Goal: Information Seeking & Learning: Find specific fact

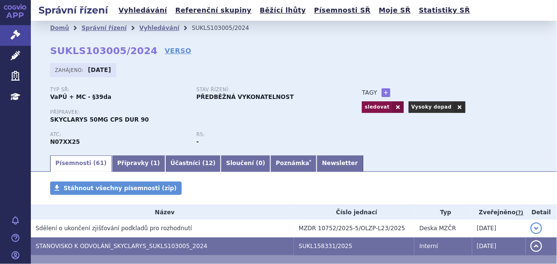
scroll to position [125, 0]
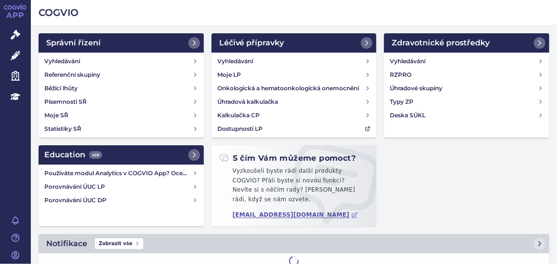
click at [16, 55] on icon at bounding box center [16, 56] width 10 height 10
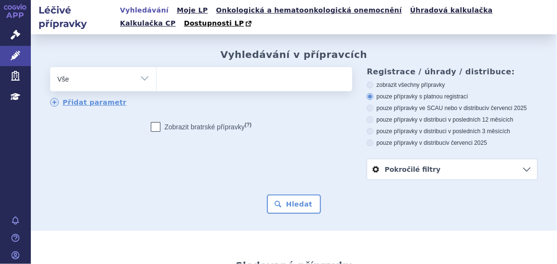
type input "LEQEMBI"
select select "LEQEMBI"
click at [292, 202] on button "Hledat" at bounding box center [294, 203] width 54 height 19
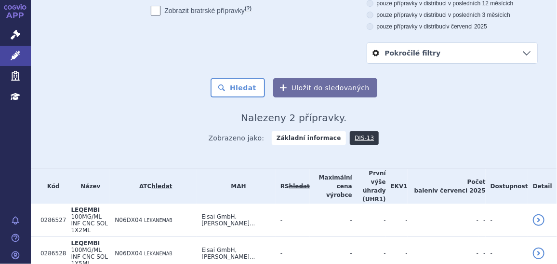
scroll to position [125, 0]
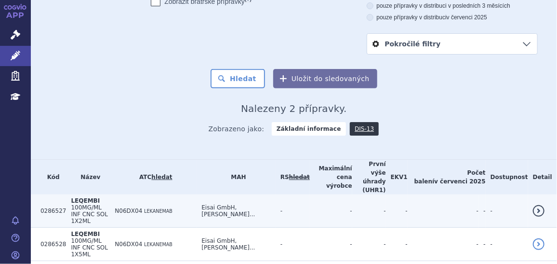
click at [86, 197] on span "LEQEMBI" at bounding box center [85, 200] width 29 height 7
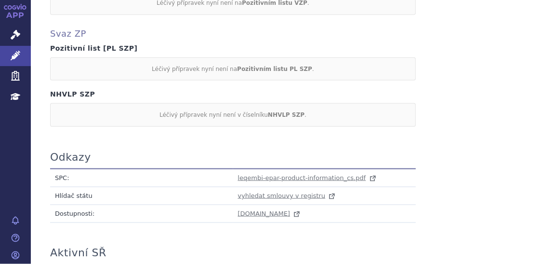
scroll to position [527, 0]
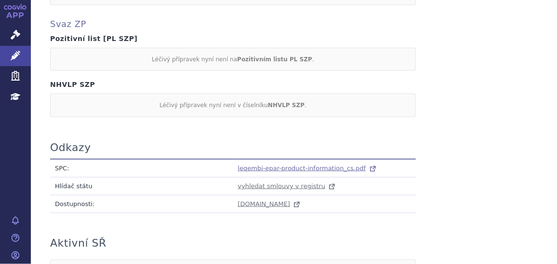
click at [311, 166] on span "leqembi-epar-product-information_cs.pdf" at bounding box center [302, 167] width 128 height 7
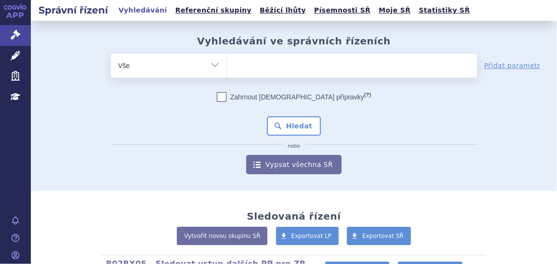
click at [237, 69] on ul at bounding box center [352, 64] width 250 height 20
click at [227, 69] on select at bounding box center [227, 65] width 0 height 24
paste input "Leqembi"
type input "Leqembi"
select select "Leqembi"
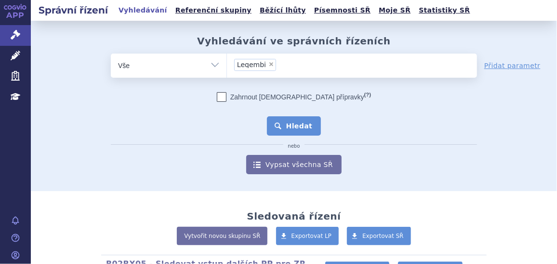
click at [288, 125] on button "Hledat" at bounding box center [294, 125] width 54 height 19
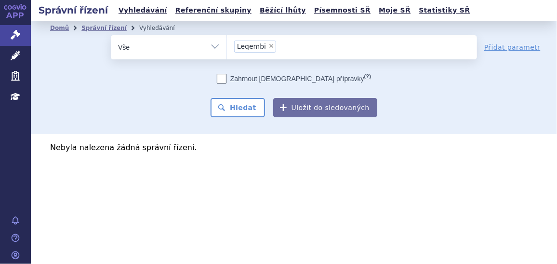
click at [270, 45] on span "×" at bounding box center [272, 46] width 6 height 6
click at [227, 45] on select "Leqembi" at bounding box center [227, 47] width 0 height 24
select select
click at [234, 46] on input "Leqembi" at bounding box center [236, 46] width 5 height 12
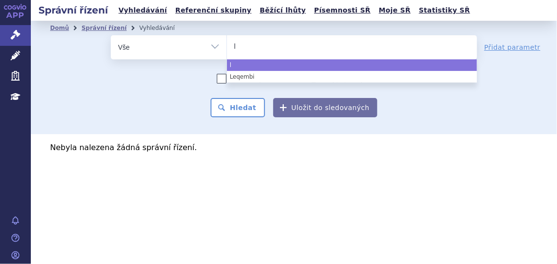
type input "le"
type input "leq"
type input "leqe"
type input "leqem"
type input "leqembi"
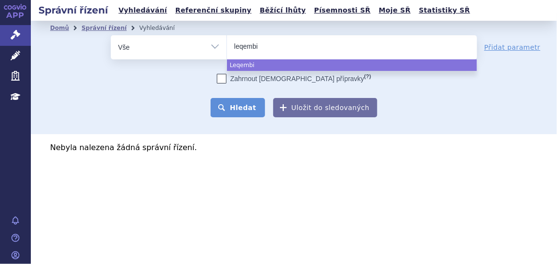
select select "Leqembi"
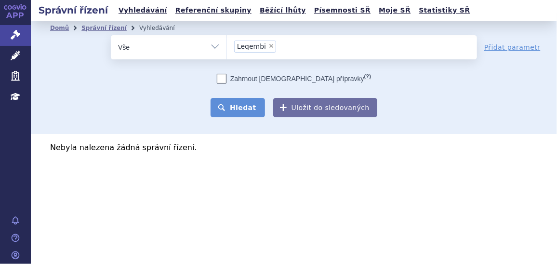
click at [254, 111] on button "Hledat" at bounding box center [238, 107] width 54 height 19
